Goal: Information Seeking & Learning: Learn about a topic

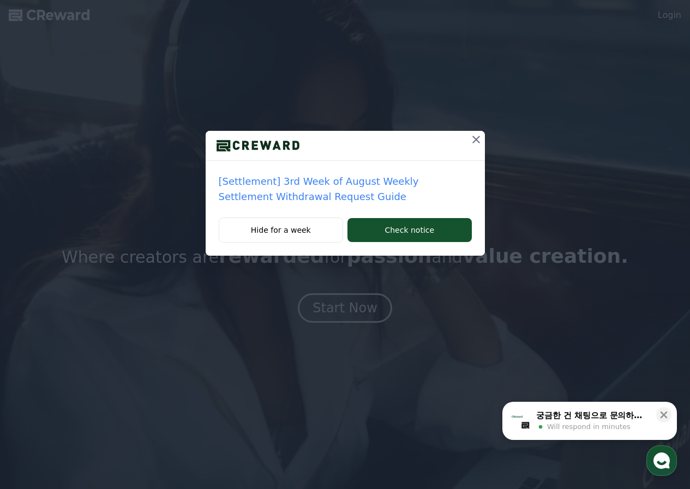
click at [471, 136] on icon at bounding box center [476, 139] width 13 height 13
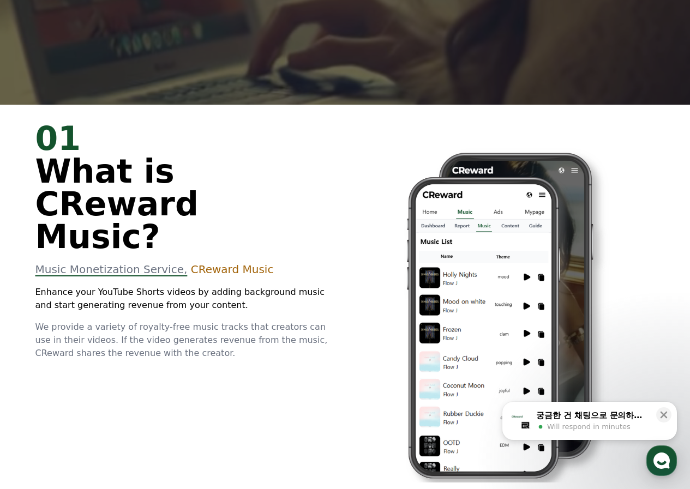
scroll to position [491, 0]
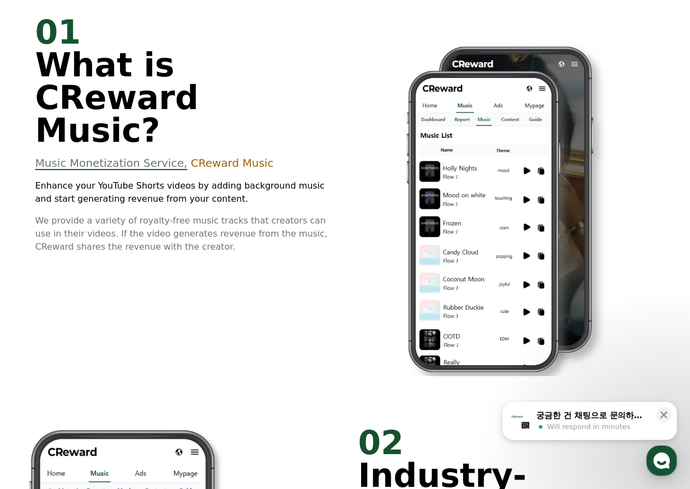
drag, startPoint x: 308, startPoint y: 100, endPoint x: 74, endPoint y: 92, distance: 234.1
click at [74, 92] on div "01 What is CReward Music?" at bounding box center [183, 81] width 297 height 131
click at [74, 92] on span "What is CReward Music?" at bounding box center [116, 98] width 163 height 104
click at [136, 179] on p "Enhance your YouTube Shorts videos by adding background music and start generat…" at bounding box center [183, 192] width 297 height 26
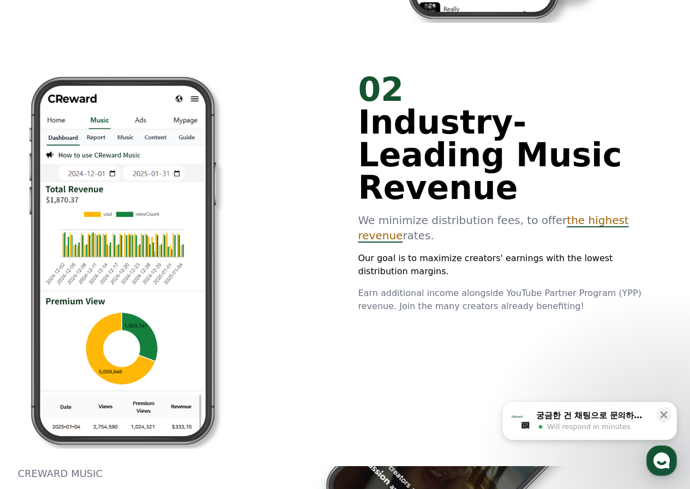
scroll to position [873, 0]
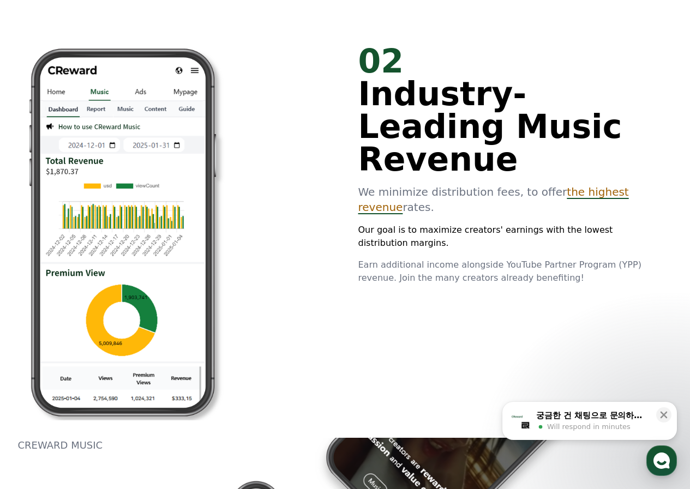
click at [423, 88] on span "Industry-Leading Music Revenue" at bounding box center [490, 127] width 264 height 104
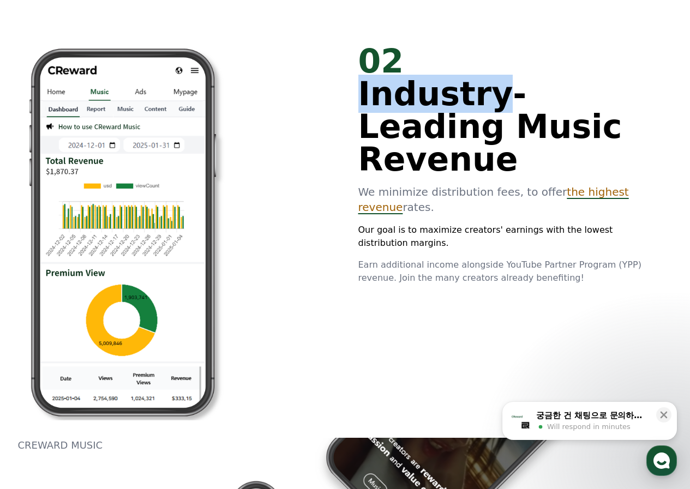
click at [423, 88] on span "Industry-Leading Music Revenue" at bounding box center [490, 127] width 264 height 104
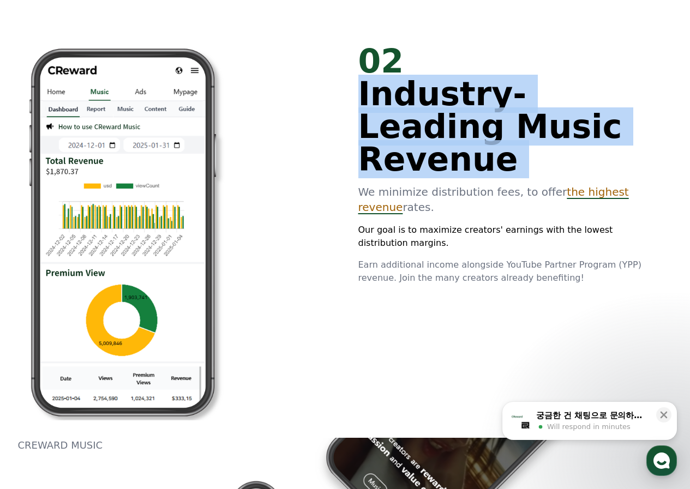
click at [423, 88] on span "Industry-Leading Music Revenue" at bounding box center [490, 127] width 264 height 104
click at [392, 140] on span "Industry-Leading Music Revenue" at bounding box center [490, 127] width 264 height 104
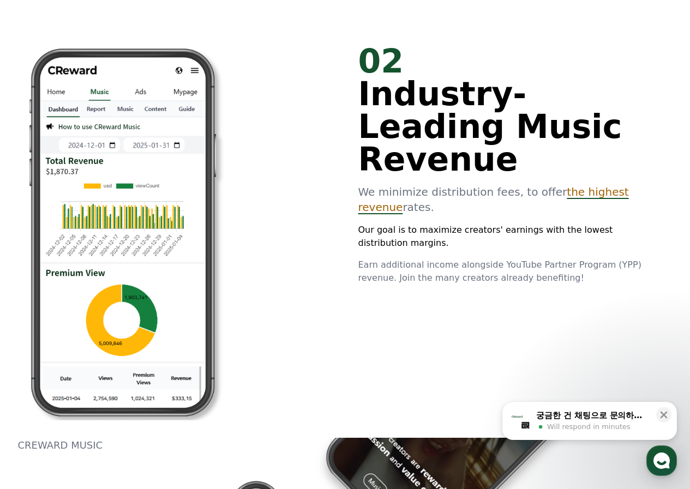
click at [372, 184] on p "We minimize distribution fees, to offer the highest revenue rates." at bounding box center [506, 199] width 297 height 31
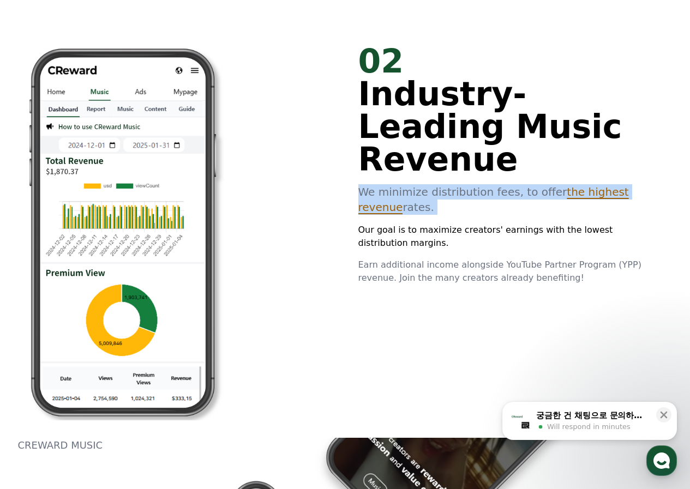
click at [372, 184] on p "We minimize distribution fees, to offer the highest revenue rates." at bounding box center [506, 199] width 297 height 31
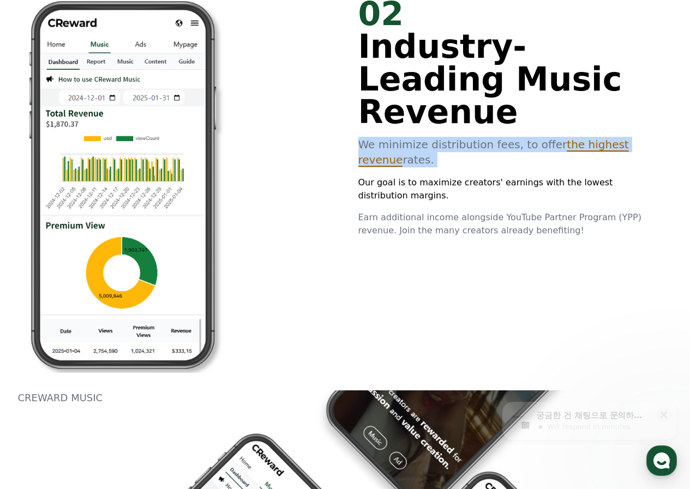
scroll to position [982, 0]
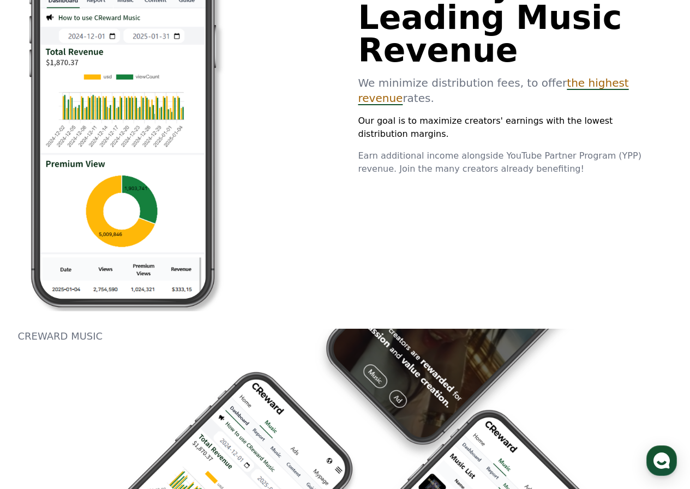
click at [382, 115] on p "Our goal is to maximize creators' earnings with the lowest distribution margins." at bounding box center [506, 128] width 297 height 26
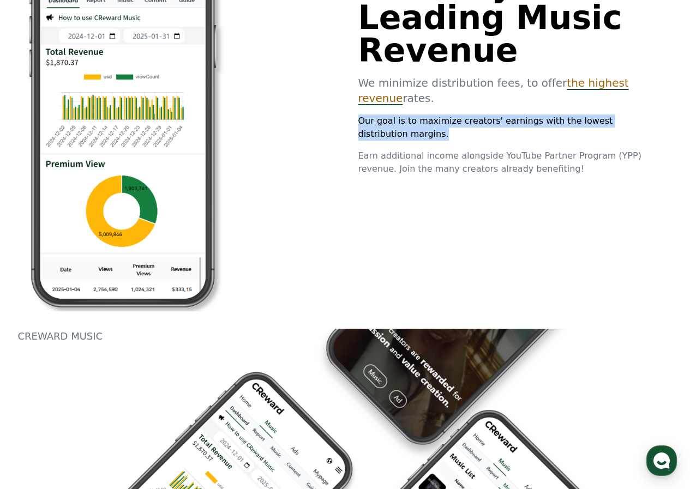
click at [382, 115] on p "Our goal is to maximize creators' earnings with the lowest distribution margins." at bounding box center [506, 128] width 297 height 26
click at [389, 115] on p "Our goal is to maximize creators' earnings with the lowest distribution margins." at bounding box center [506, 128] width 297 height 26
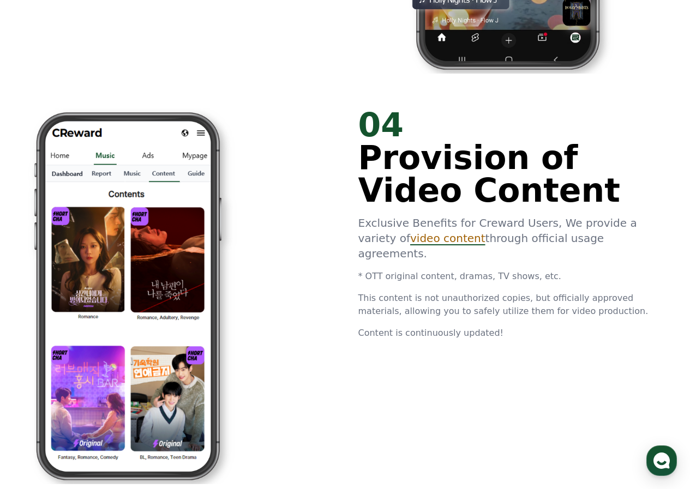
scroll to position [2127, 0]
